Goal: Task Accomplishment & Management: Manage account settings

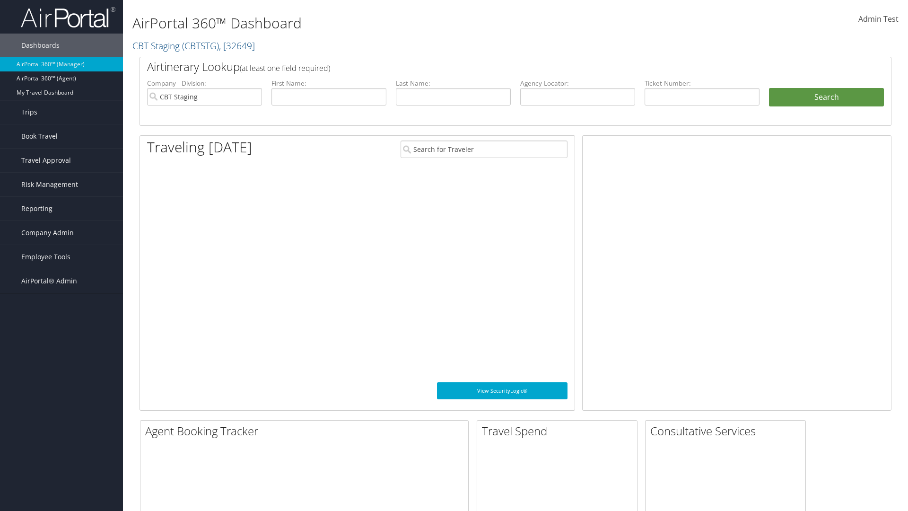
click at [61, 233] on span "Company Admin" at bounding box center [47, 233] width 52 height 24
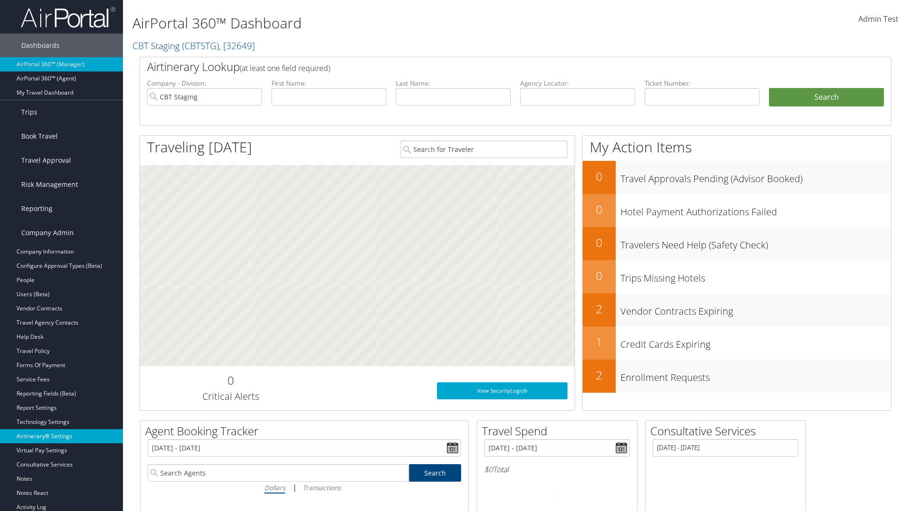
click at [61, 436] on link "Airtinerary® Settings" at bounding box center [61, 436] width 123 height 14
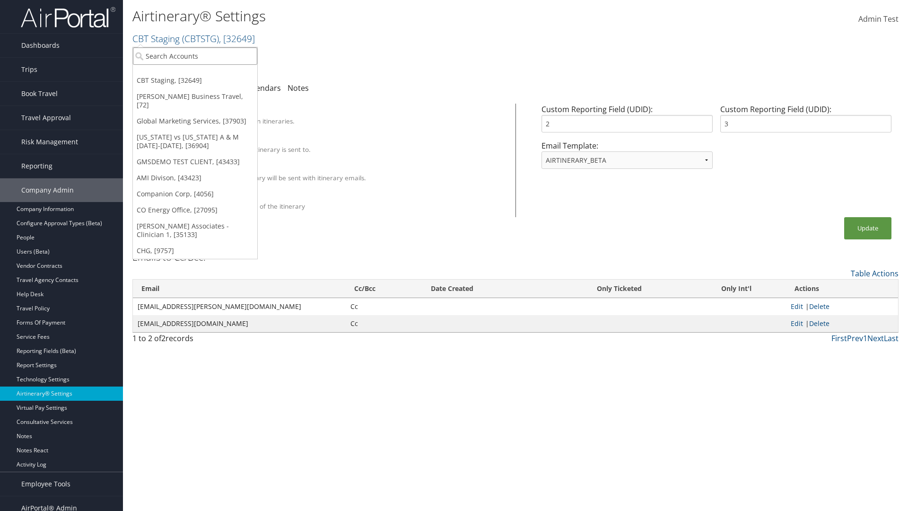
click at [195, 56] on input "search" at bounding box center [195, 55] width 124 height 17
type input "GMSDEMO Test"
click at [221, 73] on div "GMSDEMO TEST CLIENT (GMSDEMOCHILDR), [43433]" at bounding box center [221, 73] width 187 height 9
